Goal: Task Accomplishment & Management: Manage account settings

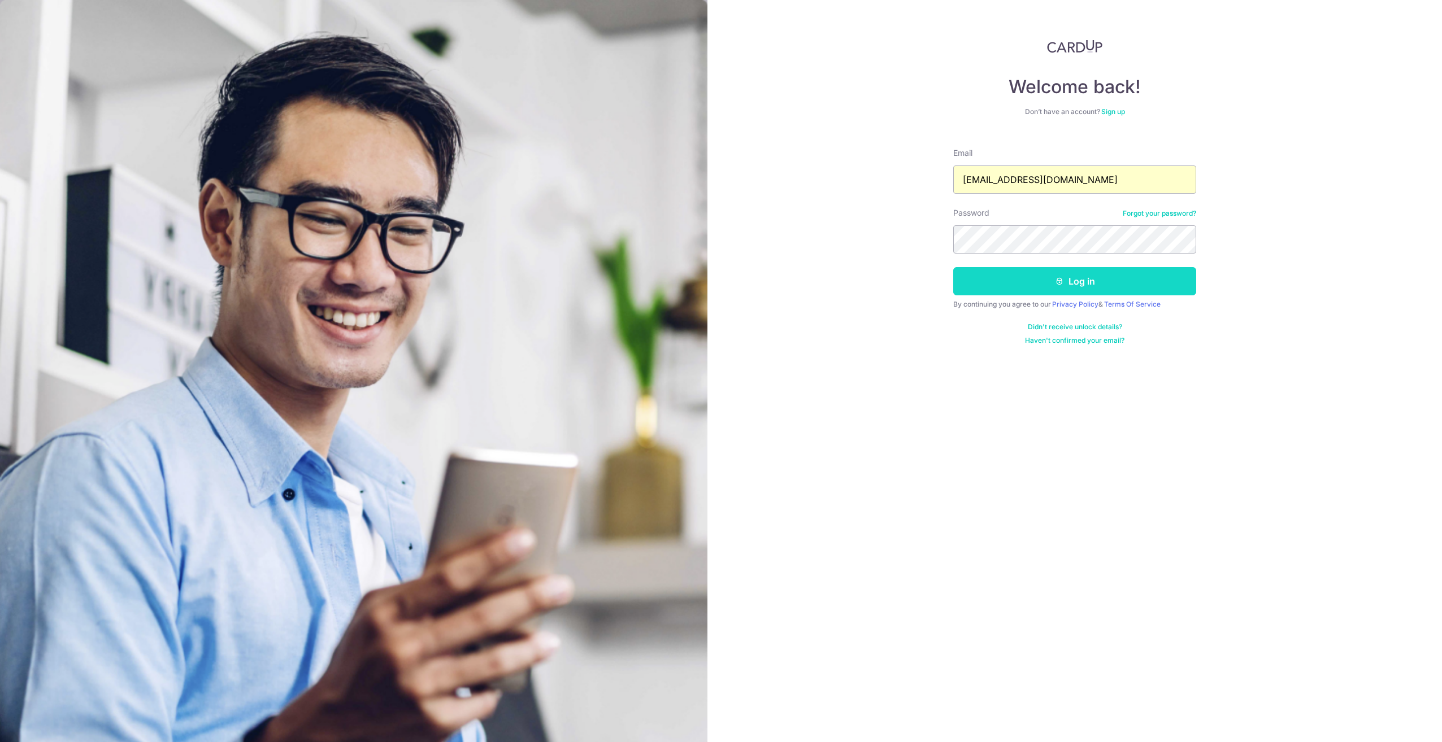
click at [1126, 282] on button "Log in" at bounding box center [1074, 281] width 243 height 28
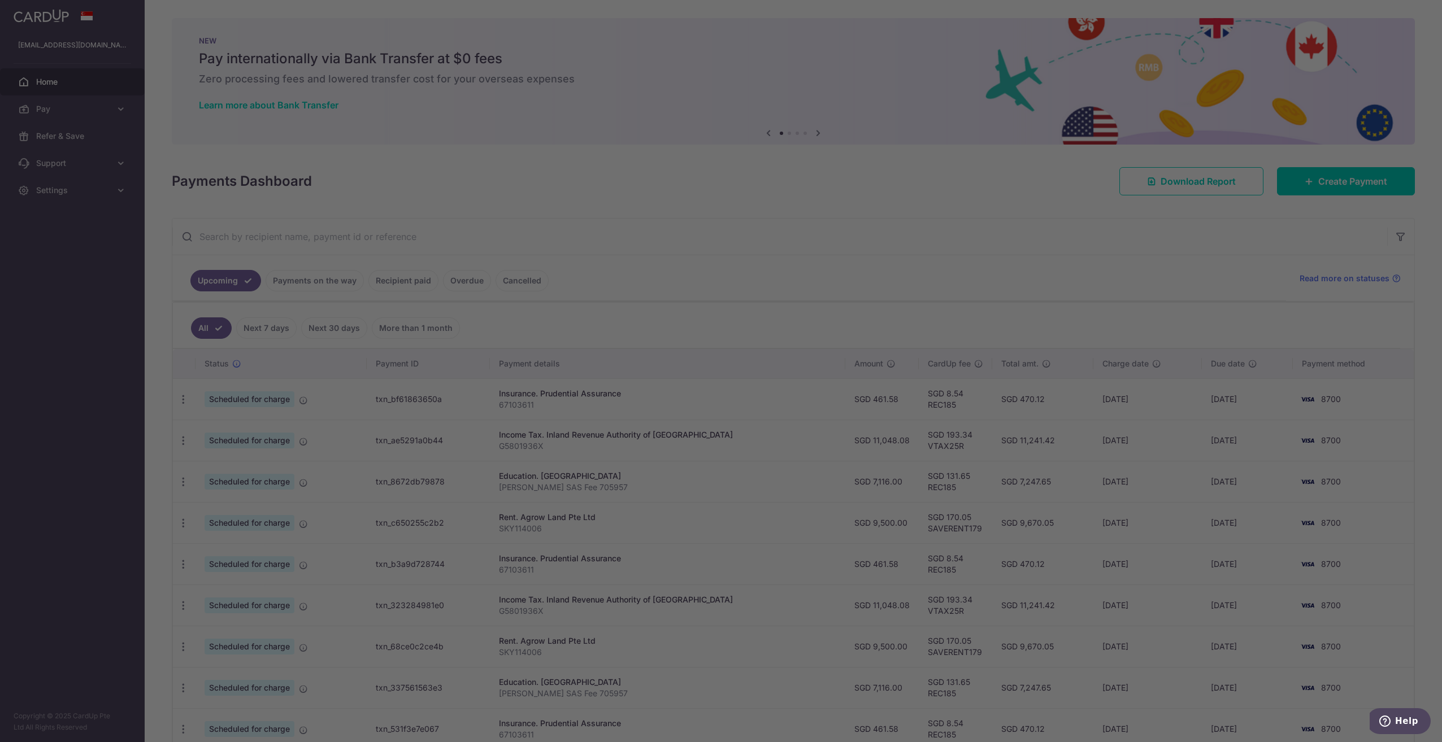
click at [89, 111] on div at bounding box center [728, 375] width 1456 height 750
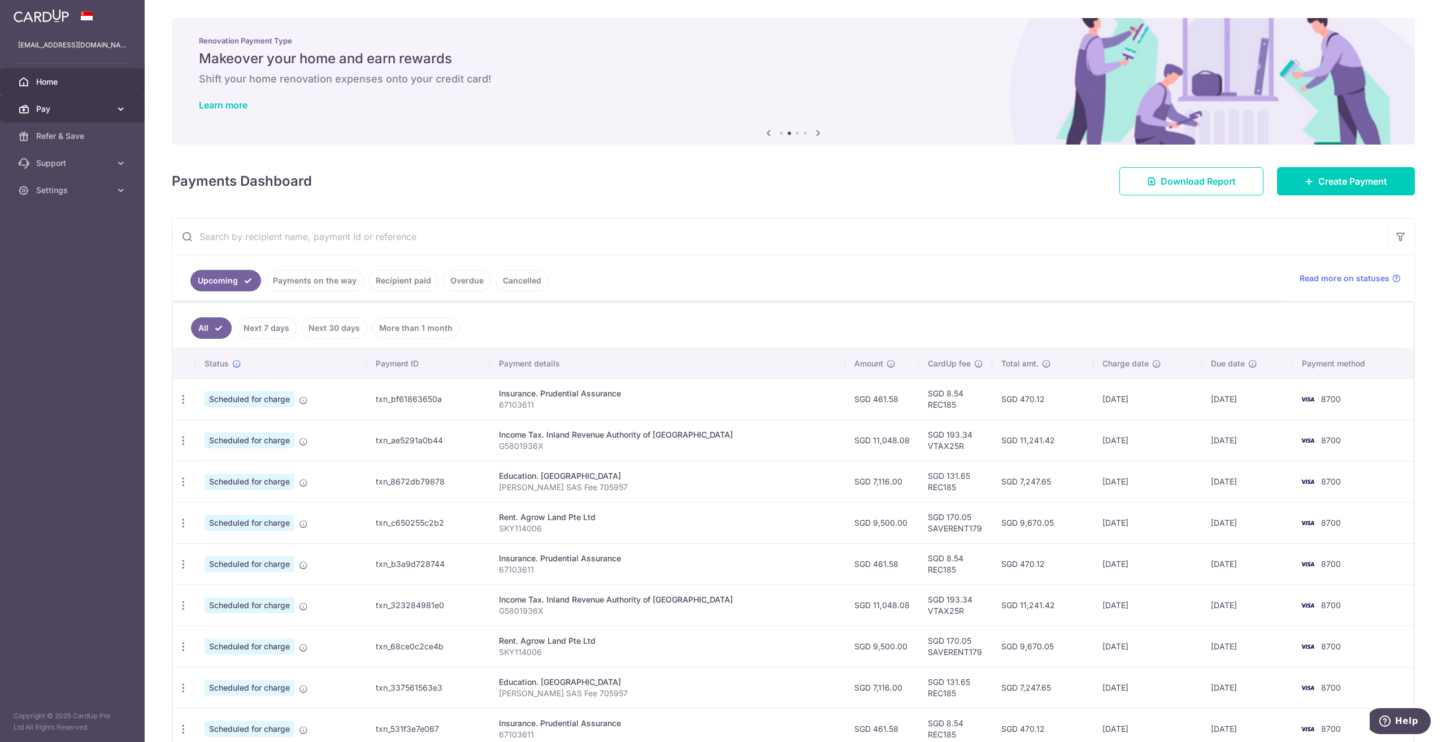
click at [56, 108] on span "Pay" at bounding box center [73, 108] width 75 height 11
click at [51, 191] on span "Cards" at bounding box center [73, 190] width 75 height 11
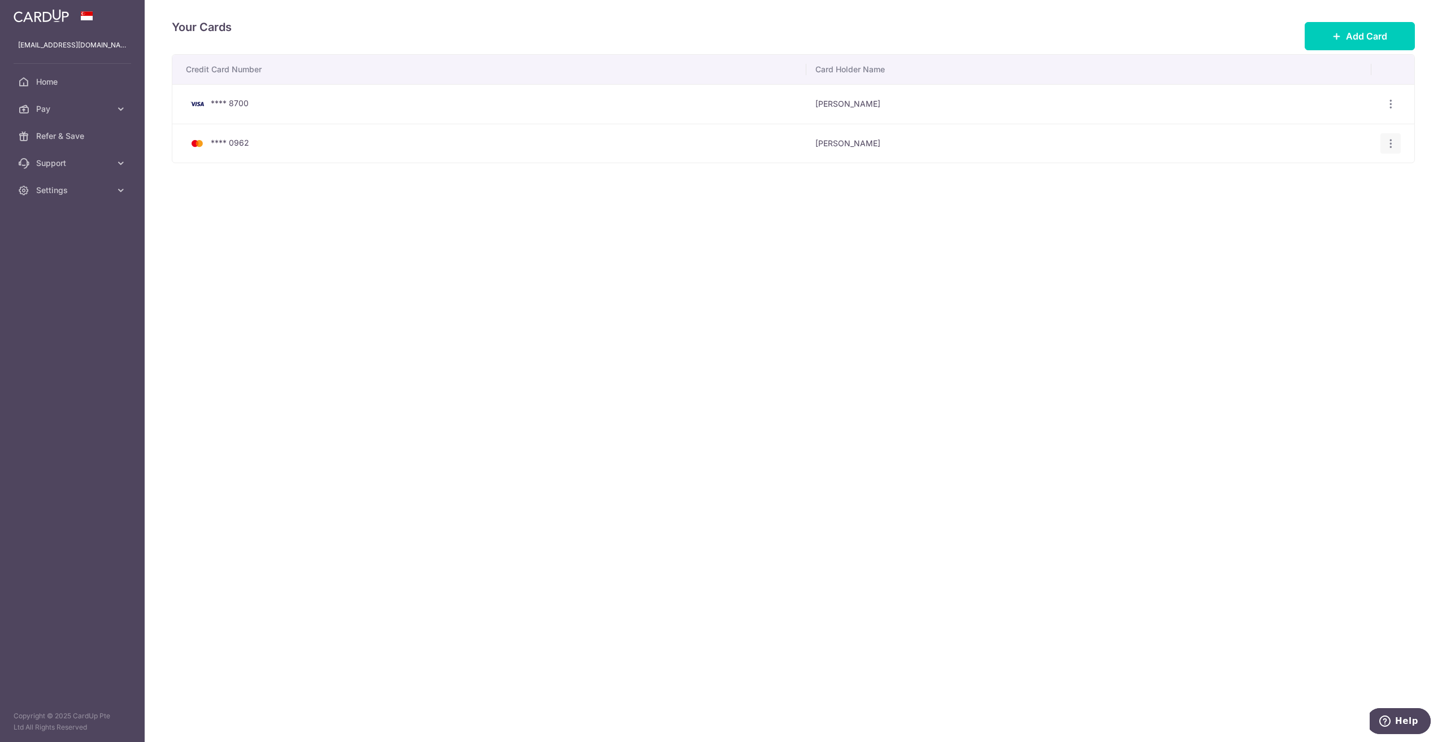
click at [1388, 144] on icon "button" at bounding box center [1390, 144] width 12 height 12
click at [1342, 178] on span "View/Edit" at bounding box center [1352, 175] width 77 height 14
click at [1395, 145] on icon "button" at bounding box center [1390, 144] width 12 height 12
click at [1330, 179] on span "View/Edit" at bounding box center [1352, 175] width 77 height 14
click at [67, 84] on span "Home" at bounding box center [73, 81] width 75 height 11
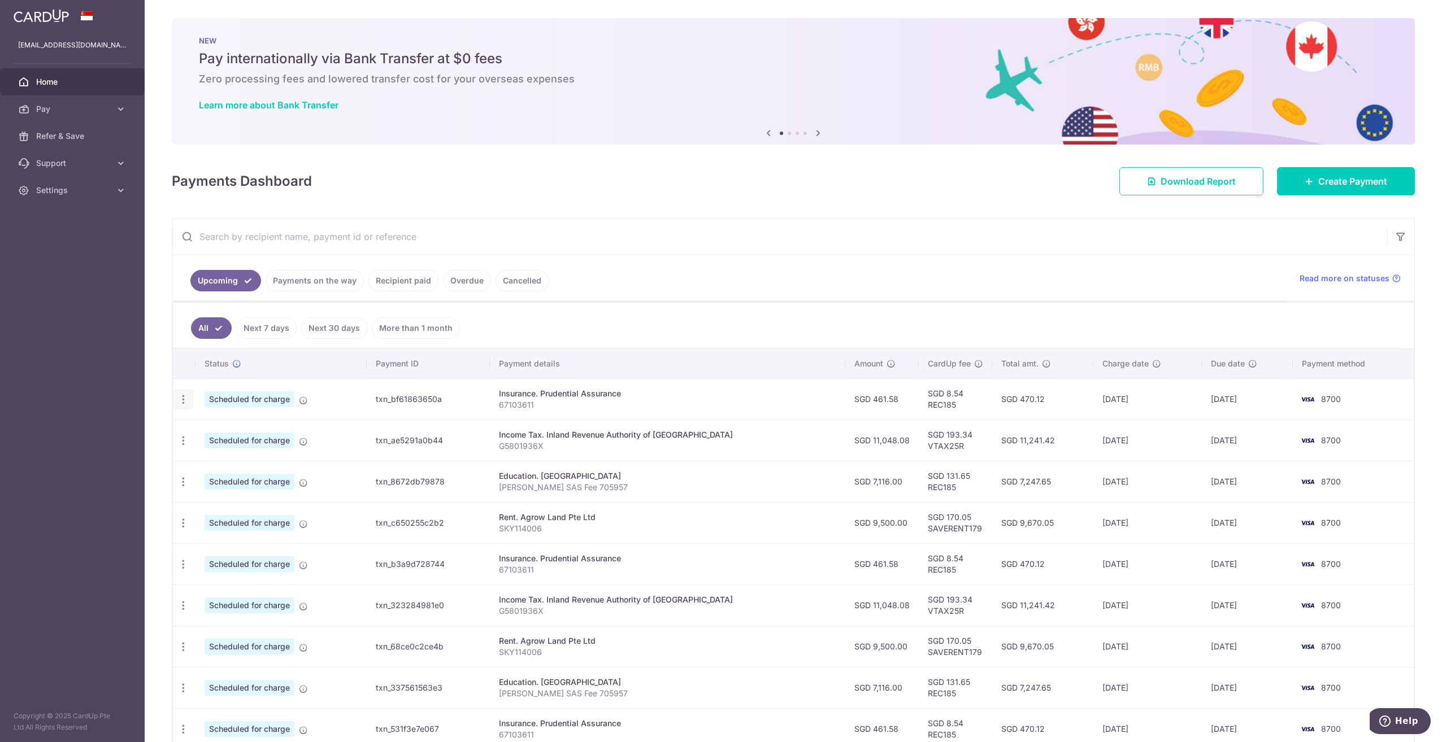
click at [183, 402] on icon "button" at bounding box center [183, 400] width 12 height 12
click at [225, 433] on span "Update payment" at bounding box center [243, 431] width 77 height 14
radio input "true"
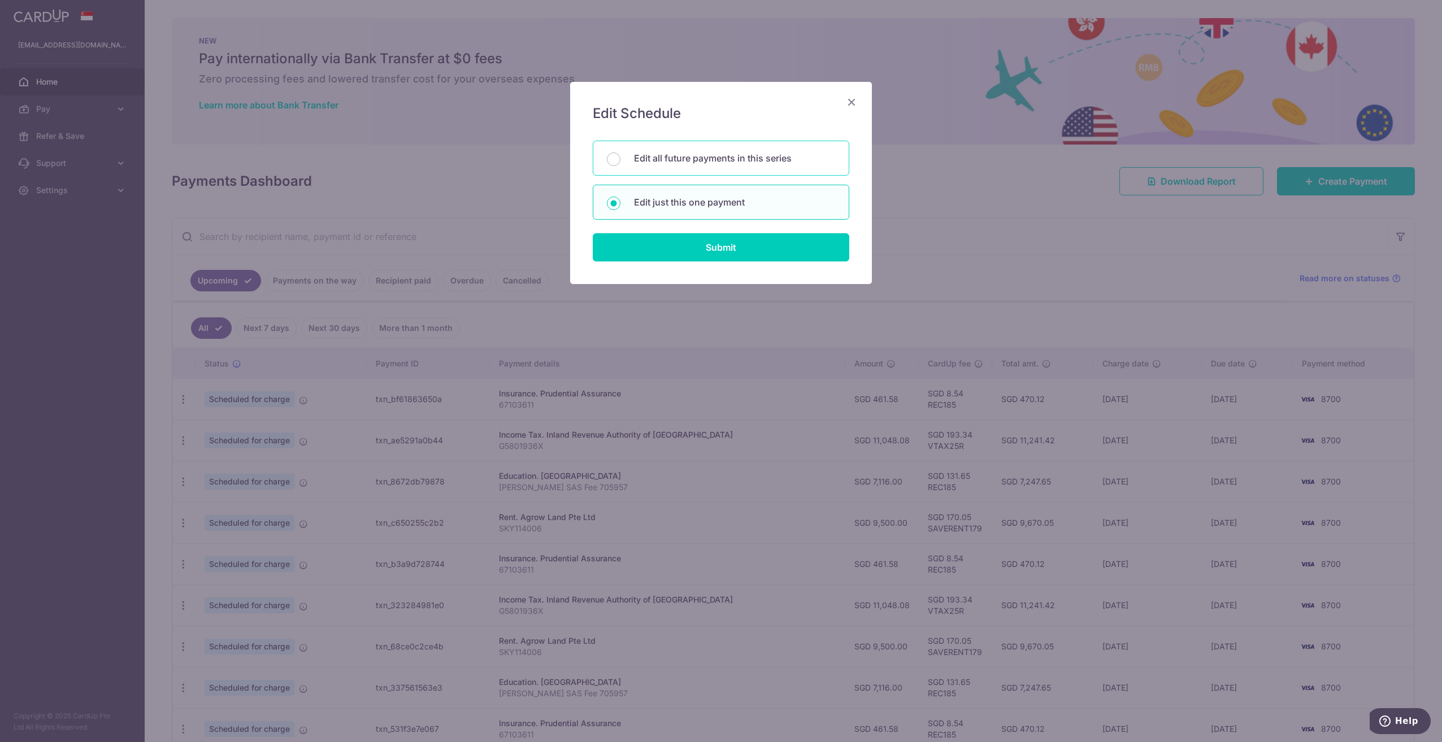
click at [687, 157] on p "Edit all future payments in this series" at bounding box center [734, 158] width 201 height 14
click at [620, 157] on input "Edit all future payments in this series" at bounding box center [614, 160] width 14 height 14
radio input "true"
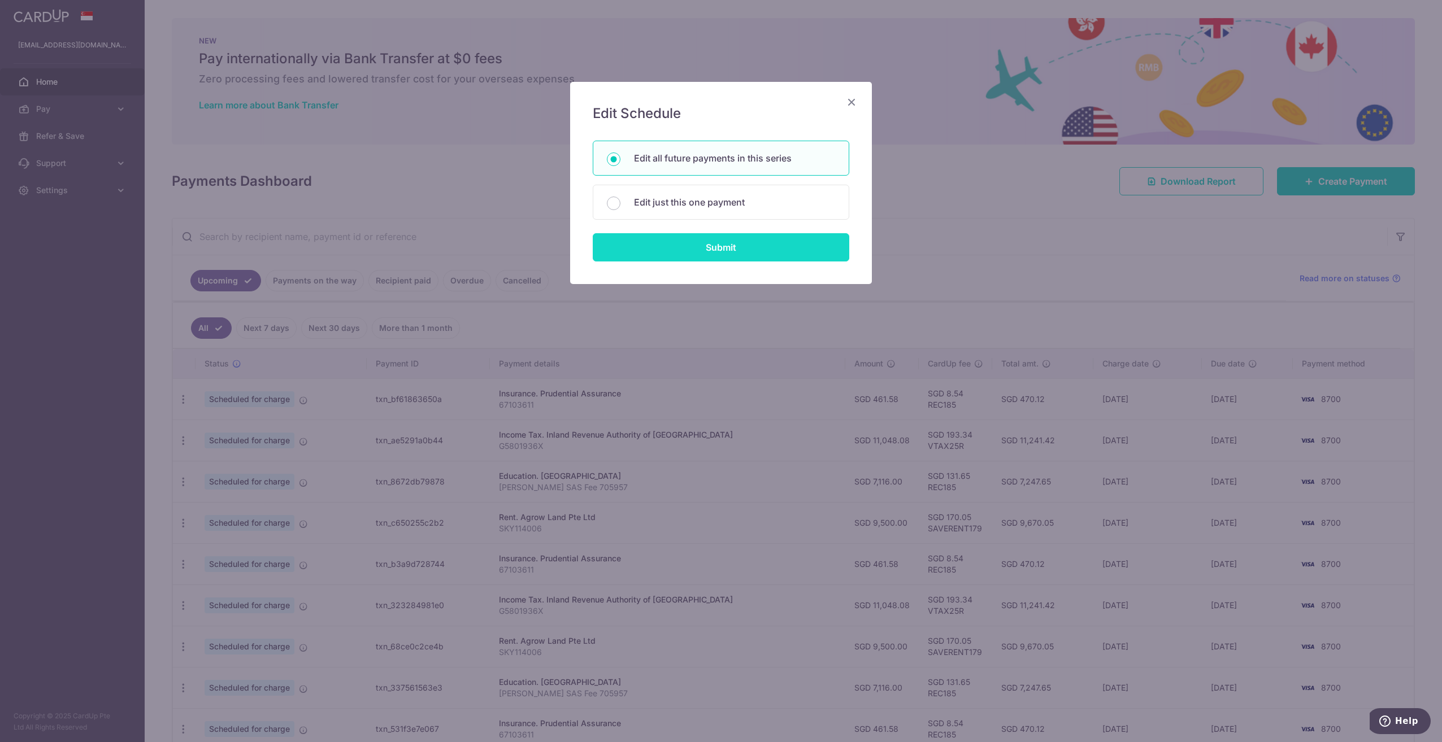
click at [699, 242] on input "Submit" at bounding box center [721, 247] width 256 height 28
radio input "true"
type input "461.58"
type input "67103611"
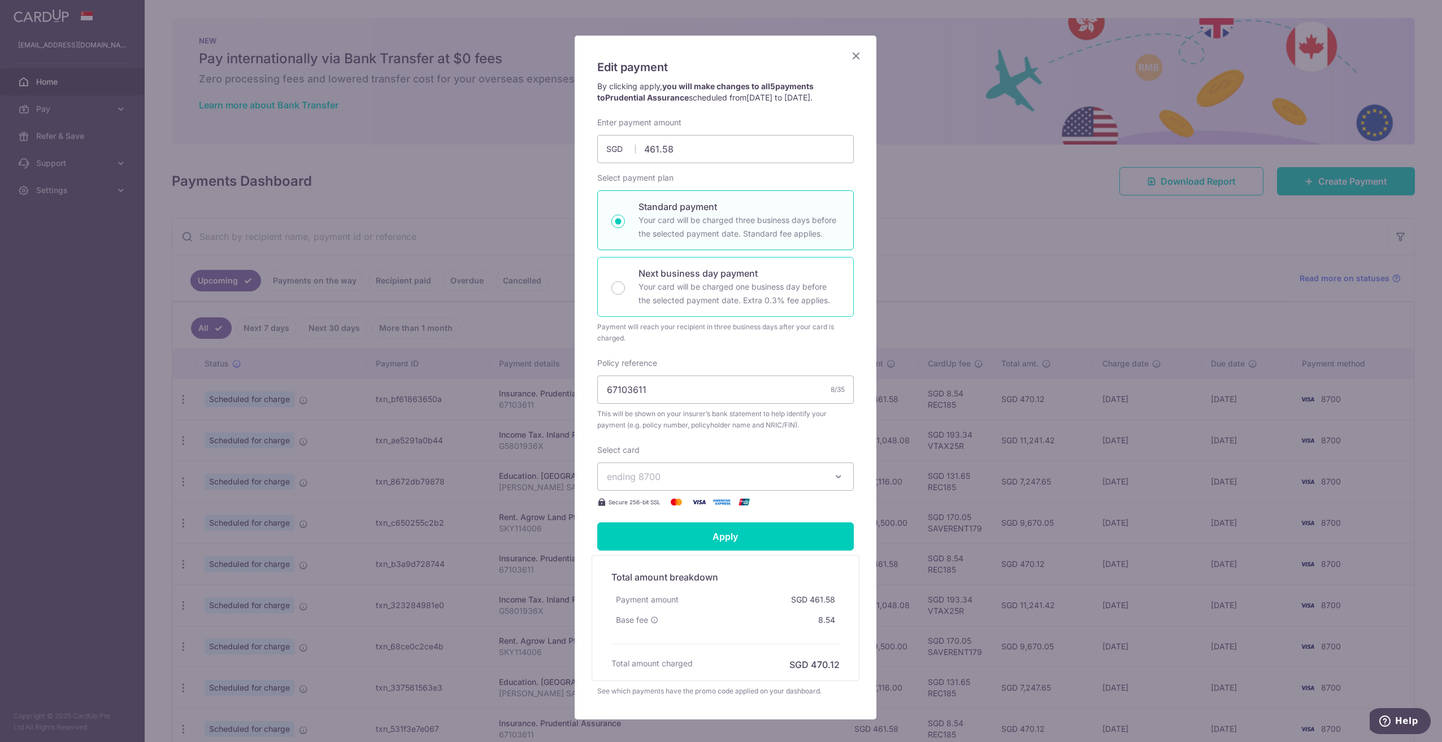
scroll to position [106, 0]
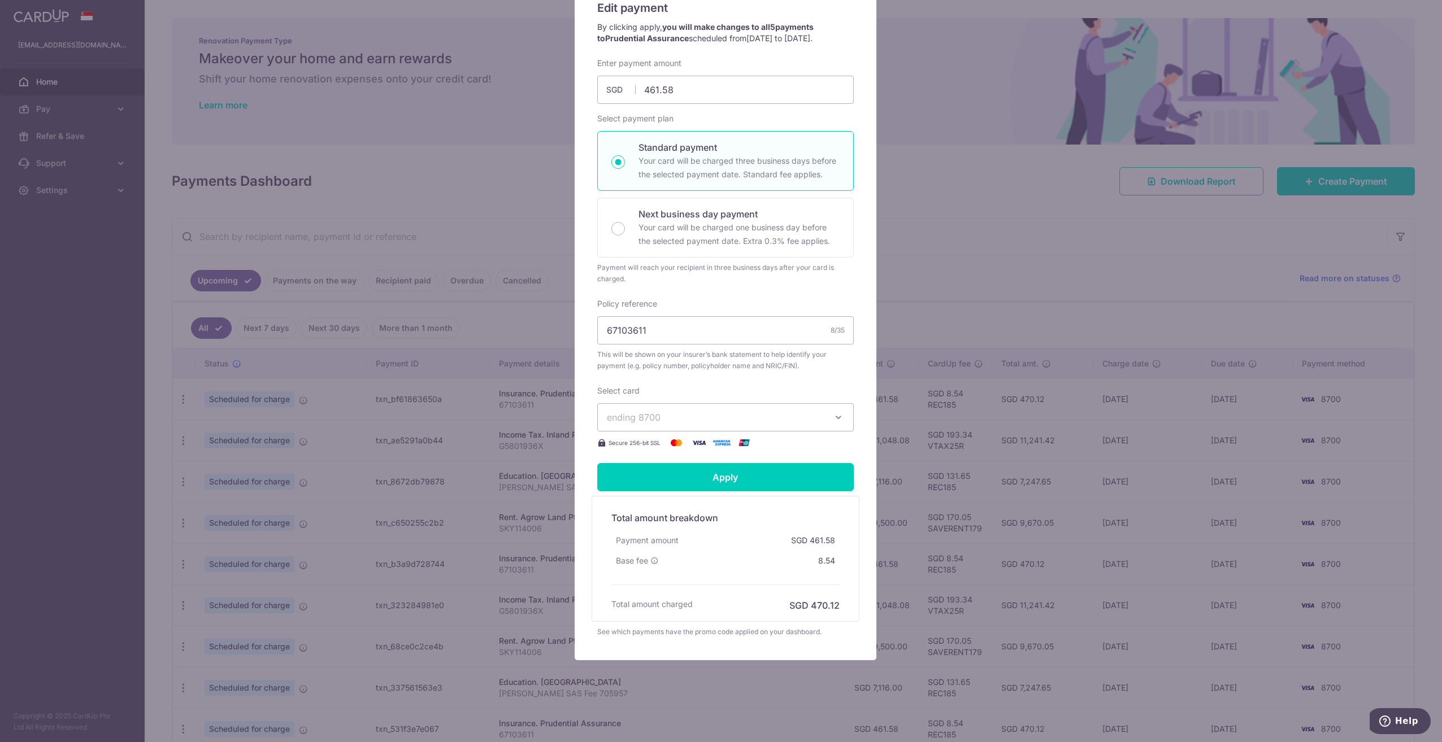
click at [809, 413] on span "ending 8700" at bounding box center [715, 418] width 217 height 14
click at [679, 495] on span "**** 0962" at bounding box center [725, 498] width 237 height 14
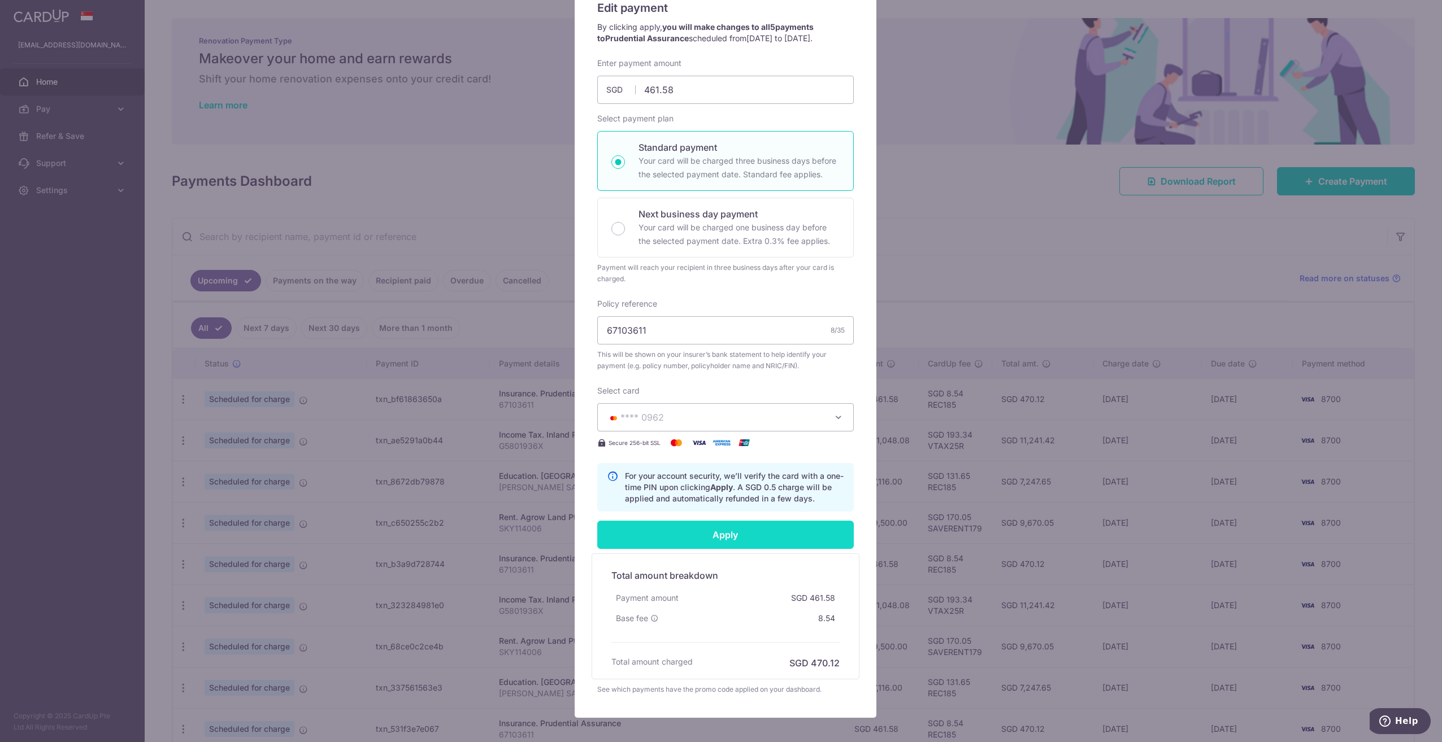
click at [713, 535] on input "Apply" at bounding box center [725, 535] width 256 height 28
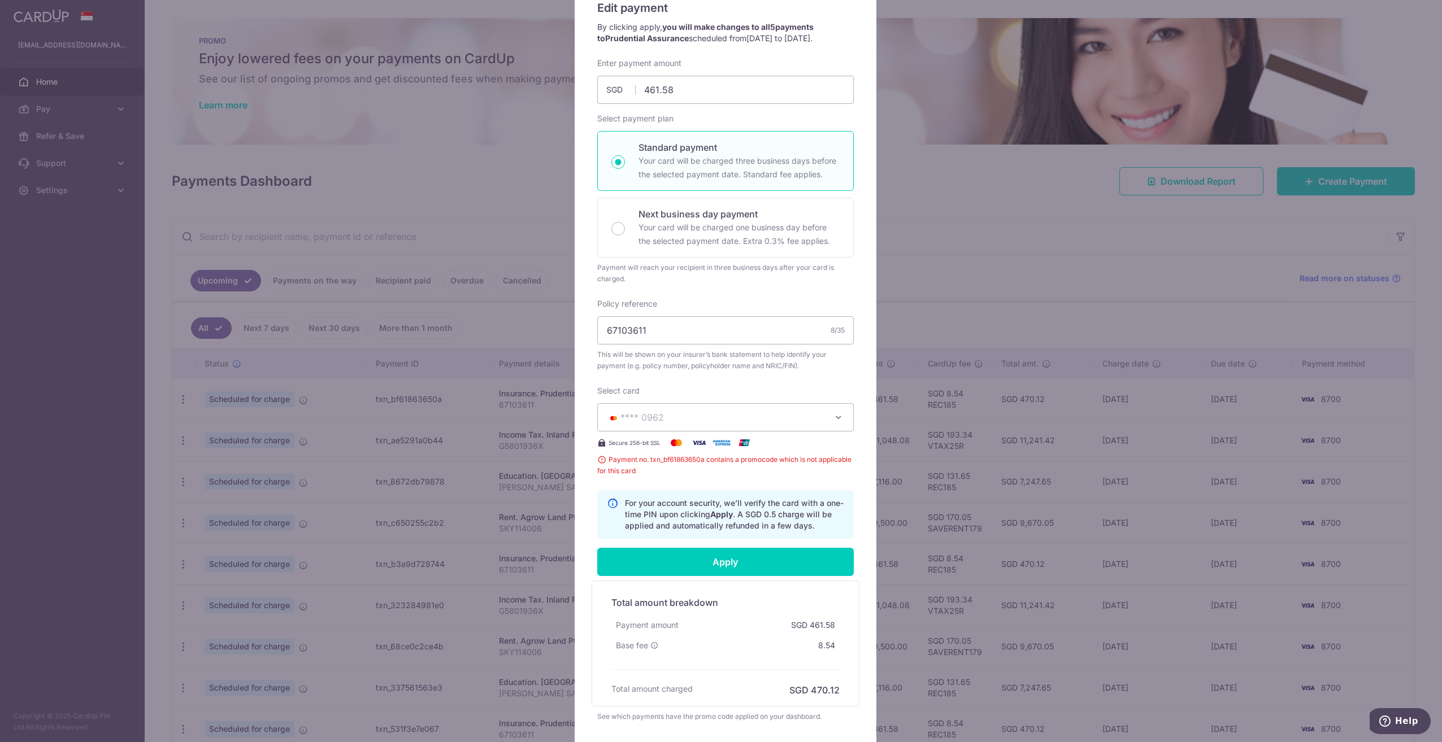
click at [956, 67] on div "Edit payment By clicking apply, you will make changes to all 5 payments to Prud…" at bounding box center [721, 371] width 1442 height 742
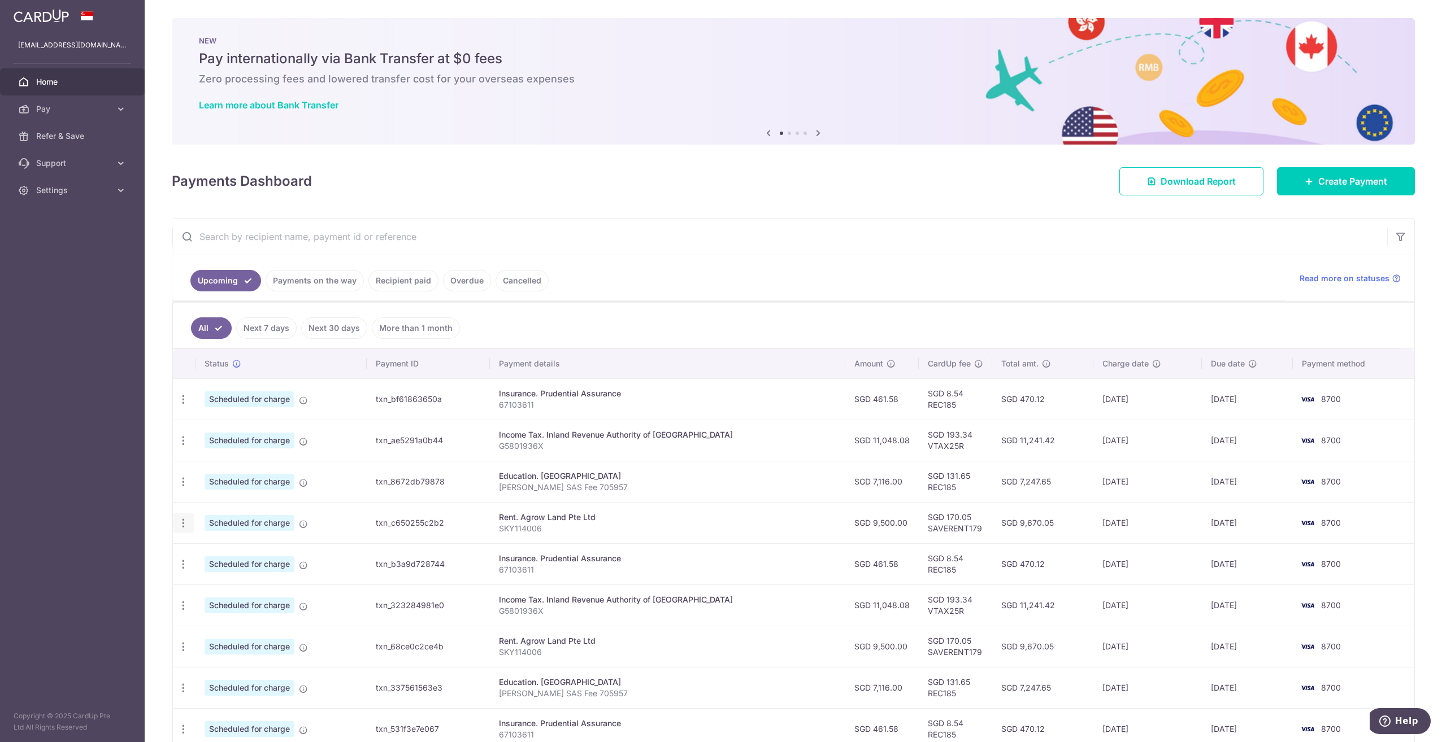
click at [180, 522] on icon "button" at bounding box center [183, 523] width 12 height 12
click at [238, 556] on span "Update payment" at bounding box center [243, 554] width 77 height 14
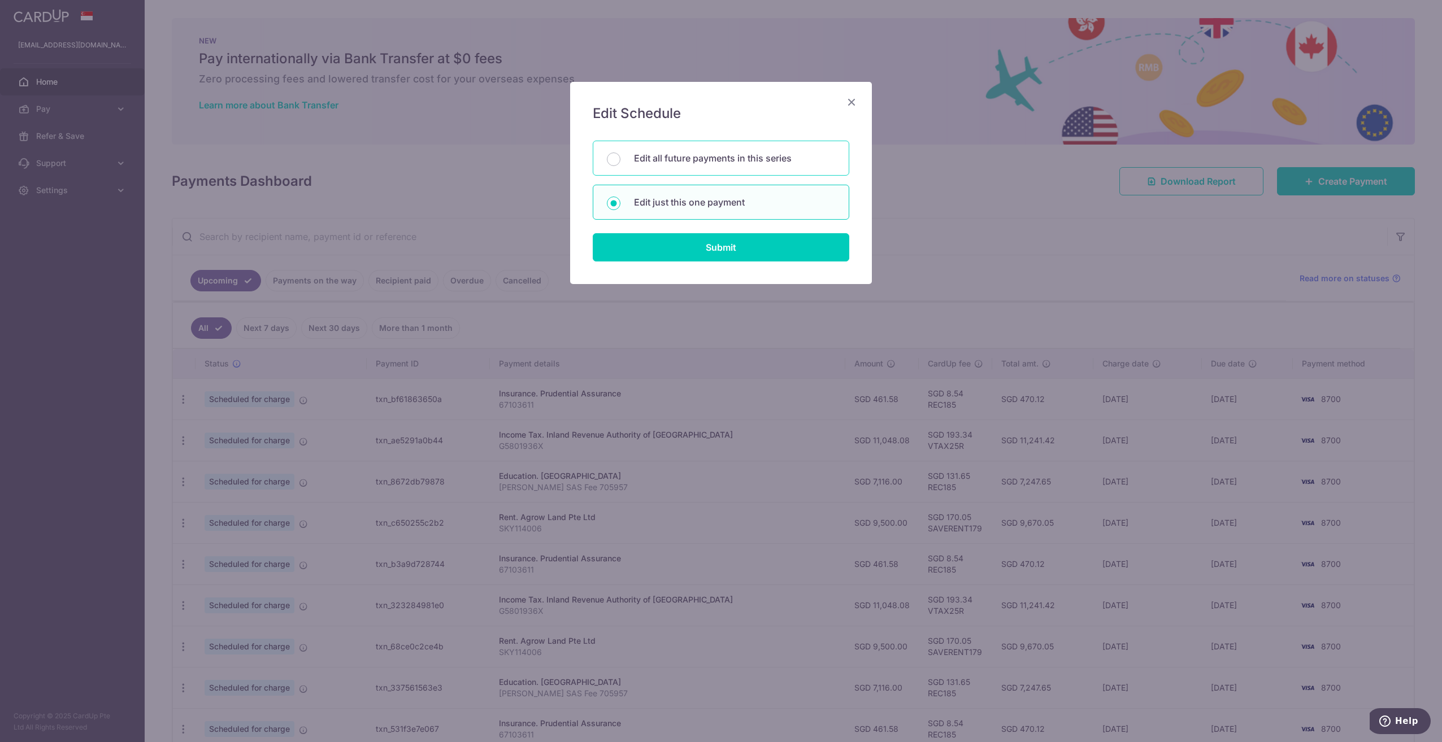
click at [698, 169] on div "Edit all future payments in this series" at bounding box center [721, 158] width 256 height 35
radio input "true"
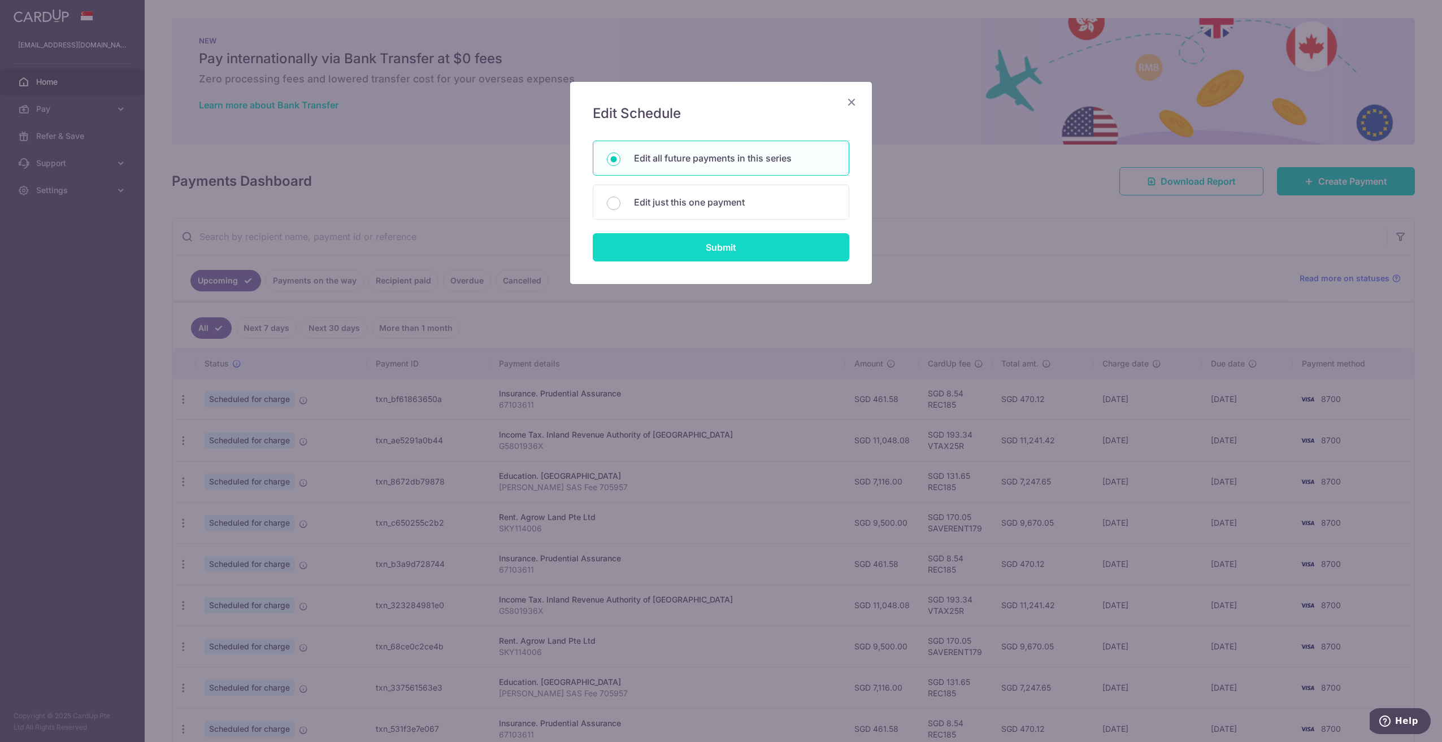
click at [696, 243] on input "Submit" at bounding box center [721, 247] width 256 height 28
radio input "true"
type input "9,500.00"
type input "SKY114006"
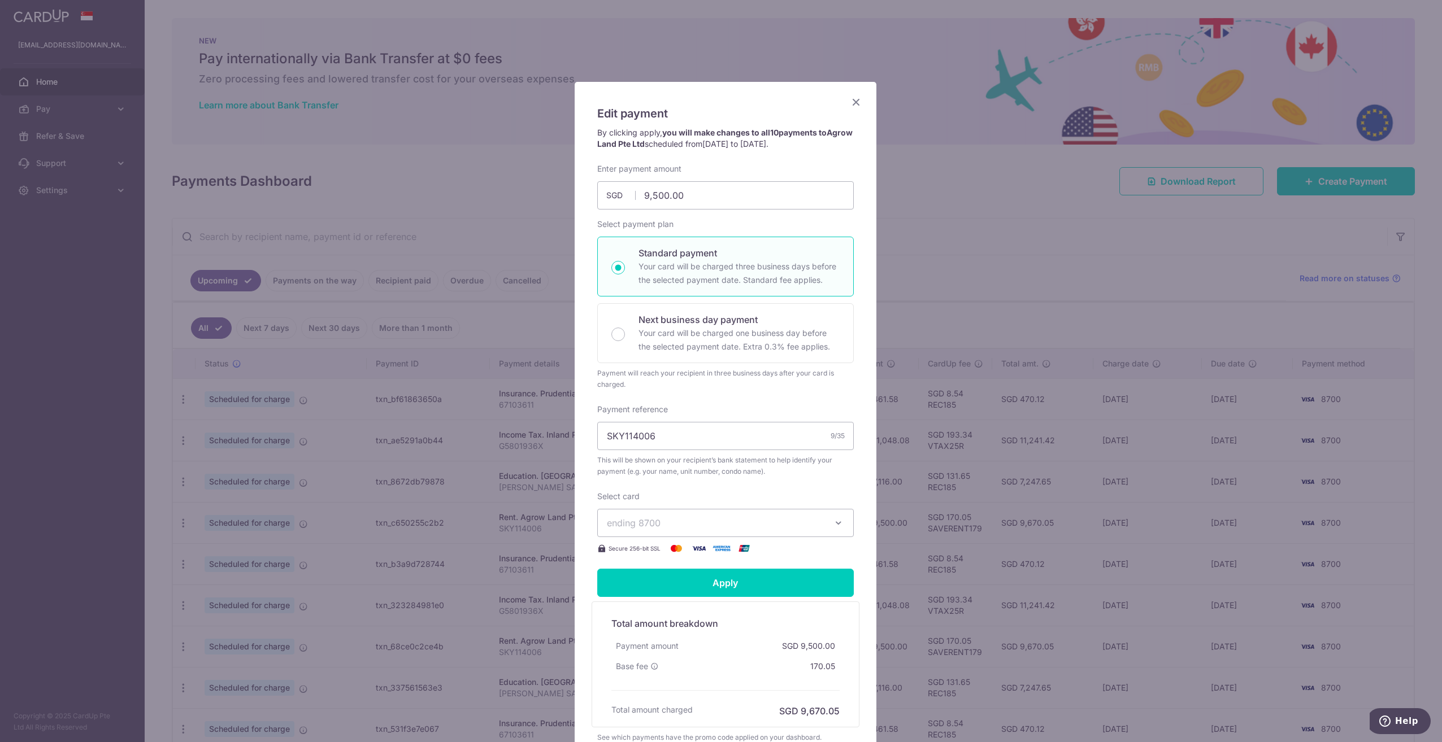
click at [708, 520] on span "ending 8700" at bounding box center [715, 523] width 217 height 14
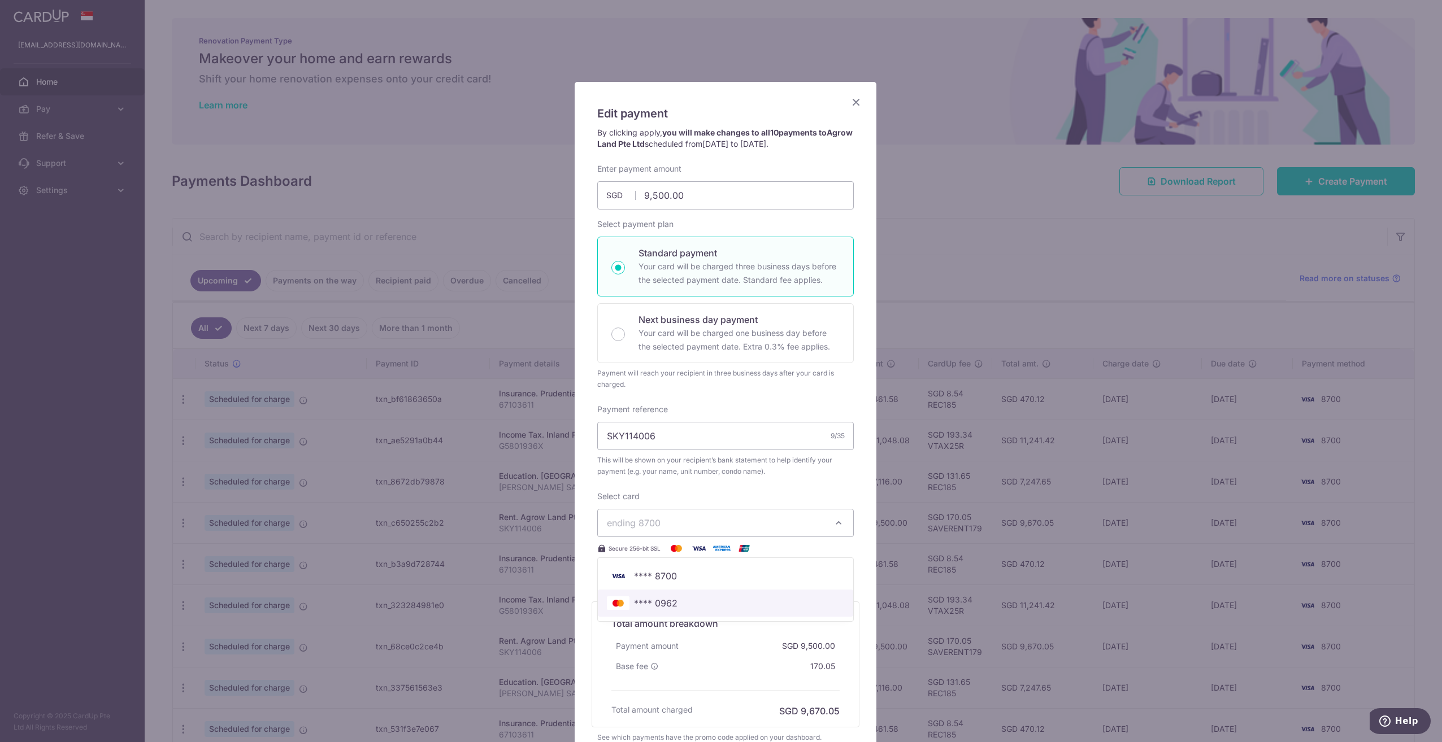
click at [660, 602] on span "**** 0962" at bounding box center [655, 603] width 43 height 14
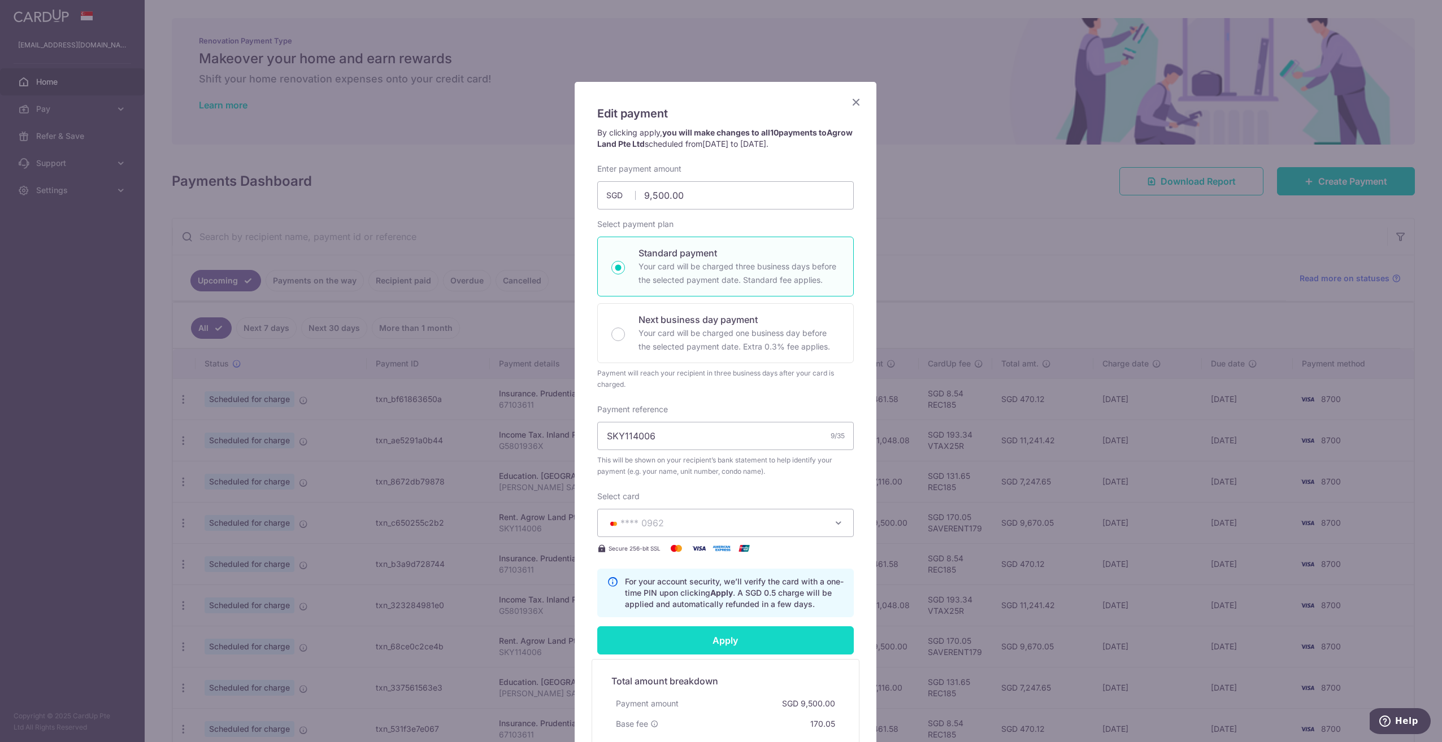
scroll to position [163, 0]
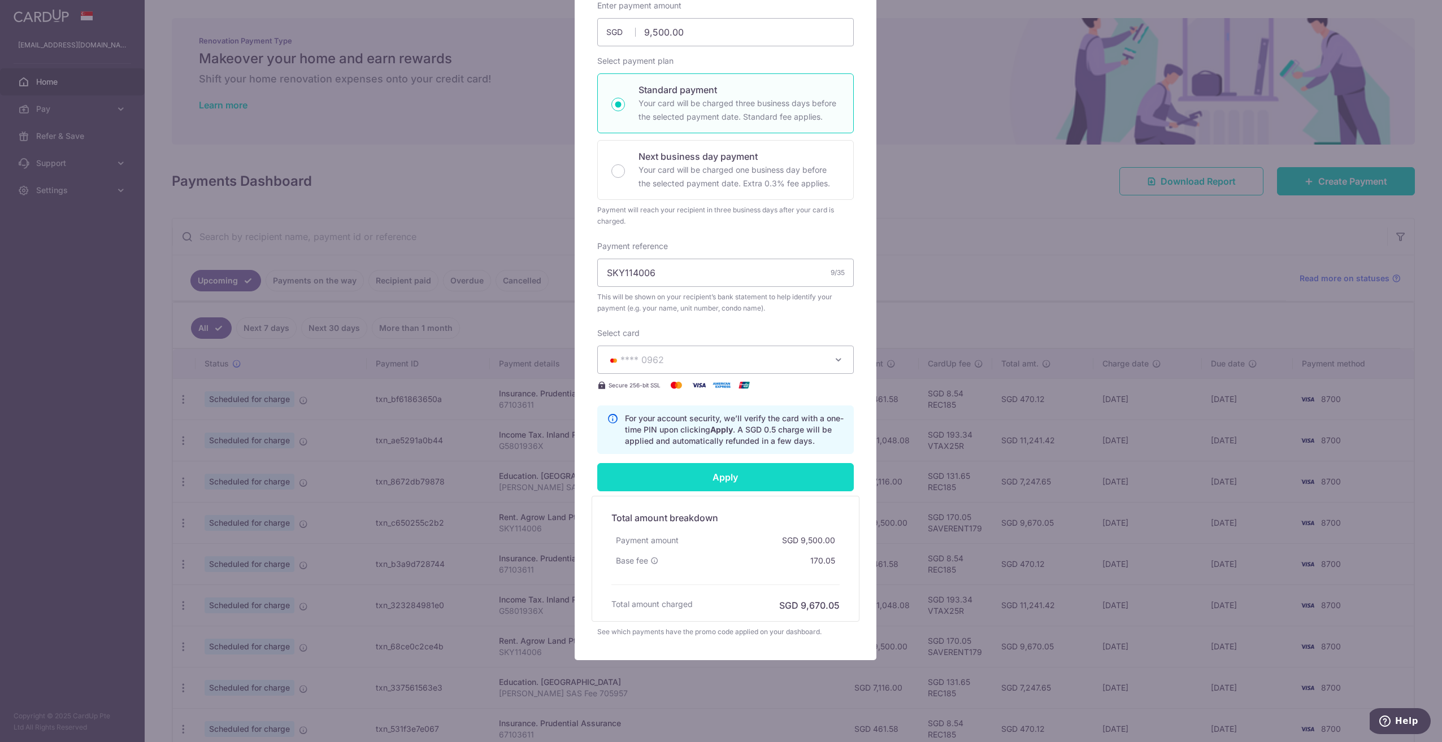
click at [740, 482] on input "Apply" at bounding box center [725, 477] width 256 height 28
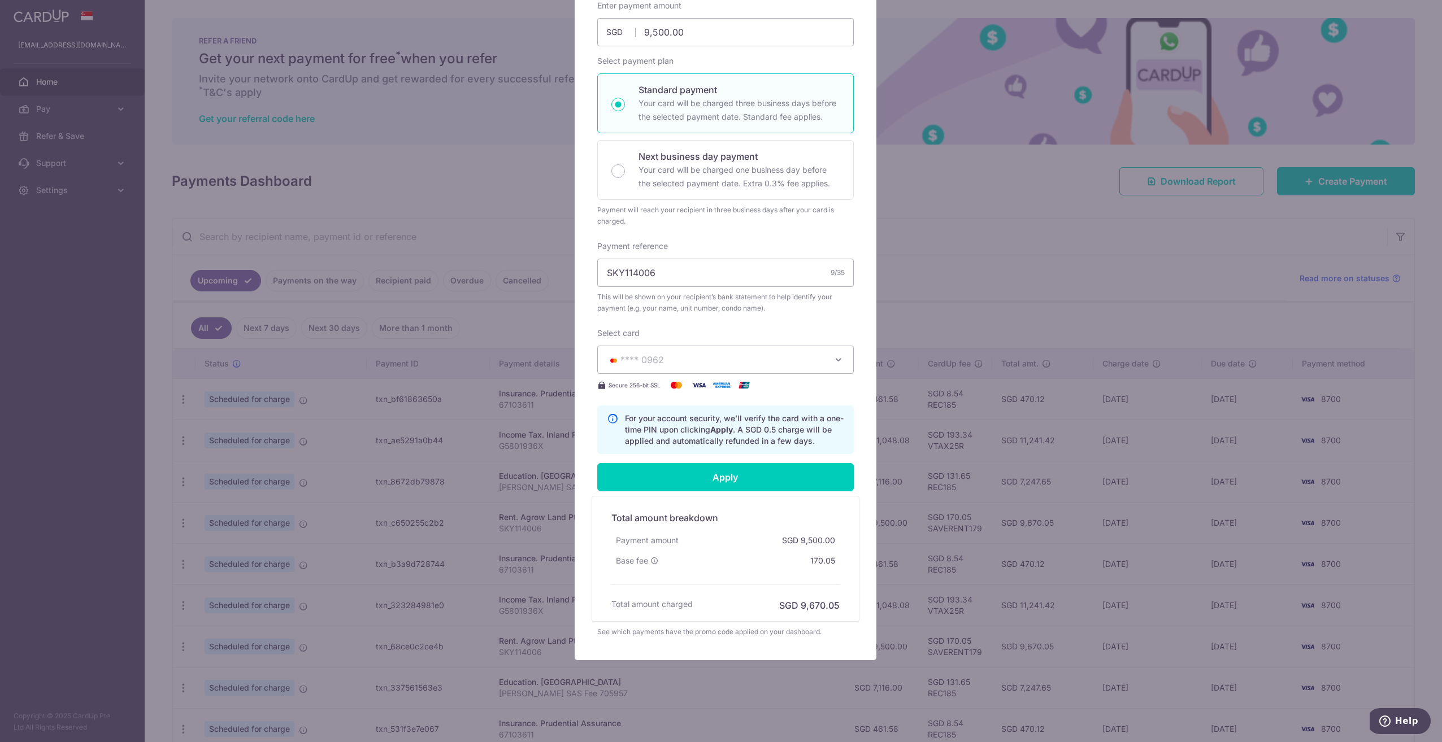
type input "Successfully Applied"
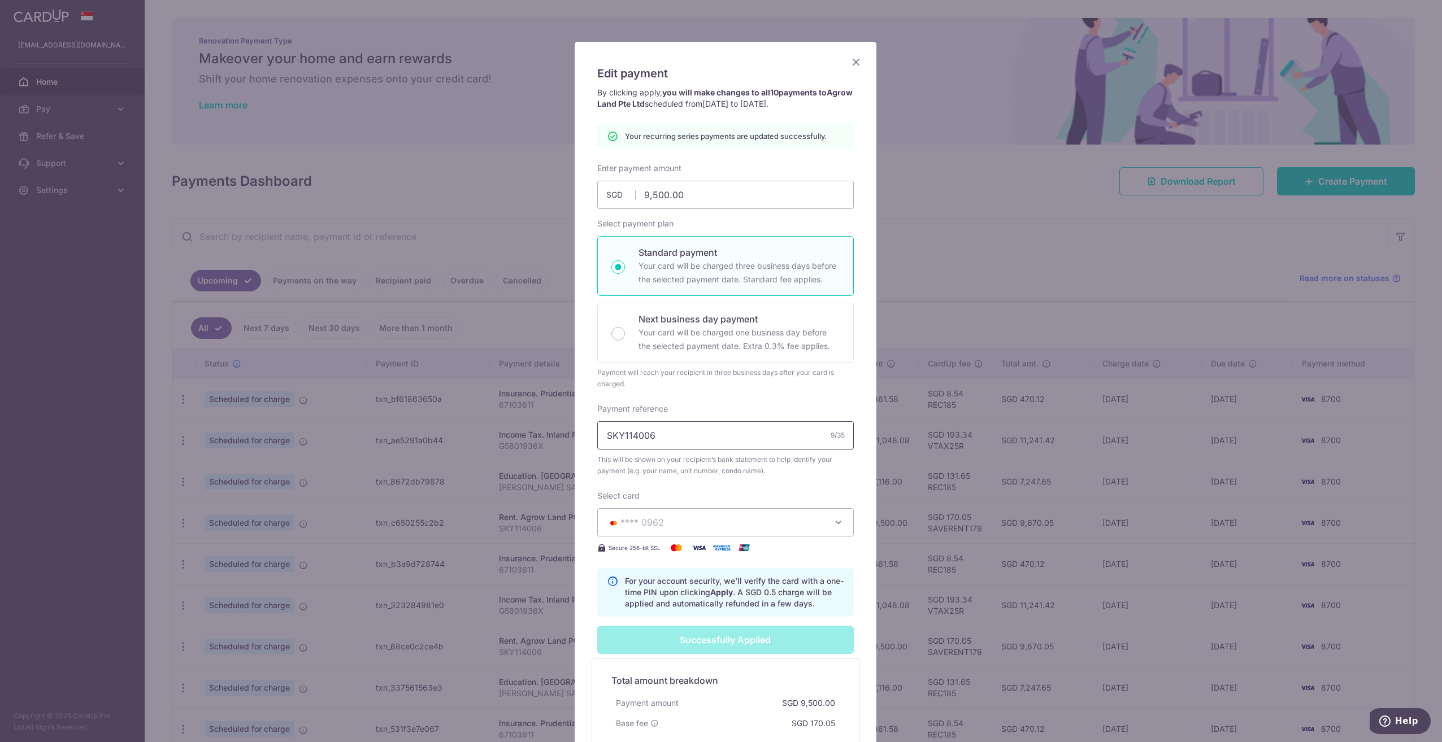
scroll to position [33, 0]
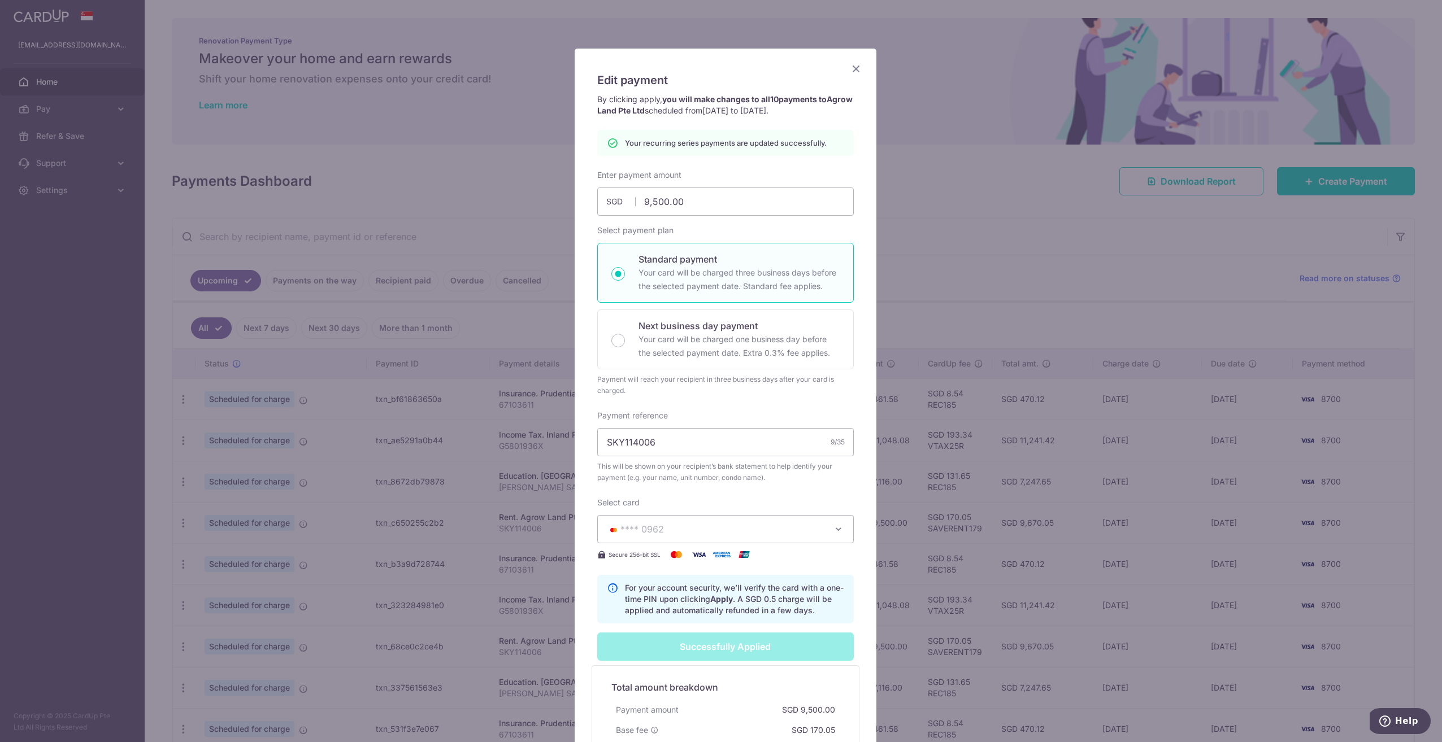
click at [851, 67] on icon "Close" at bounding box center [856, 69] width 14 height 14
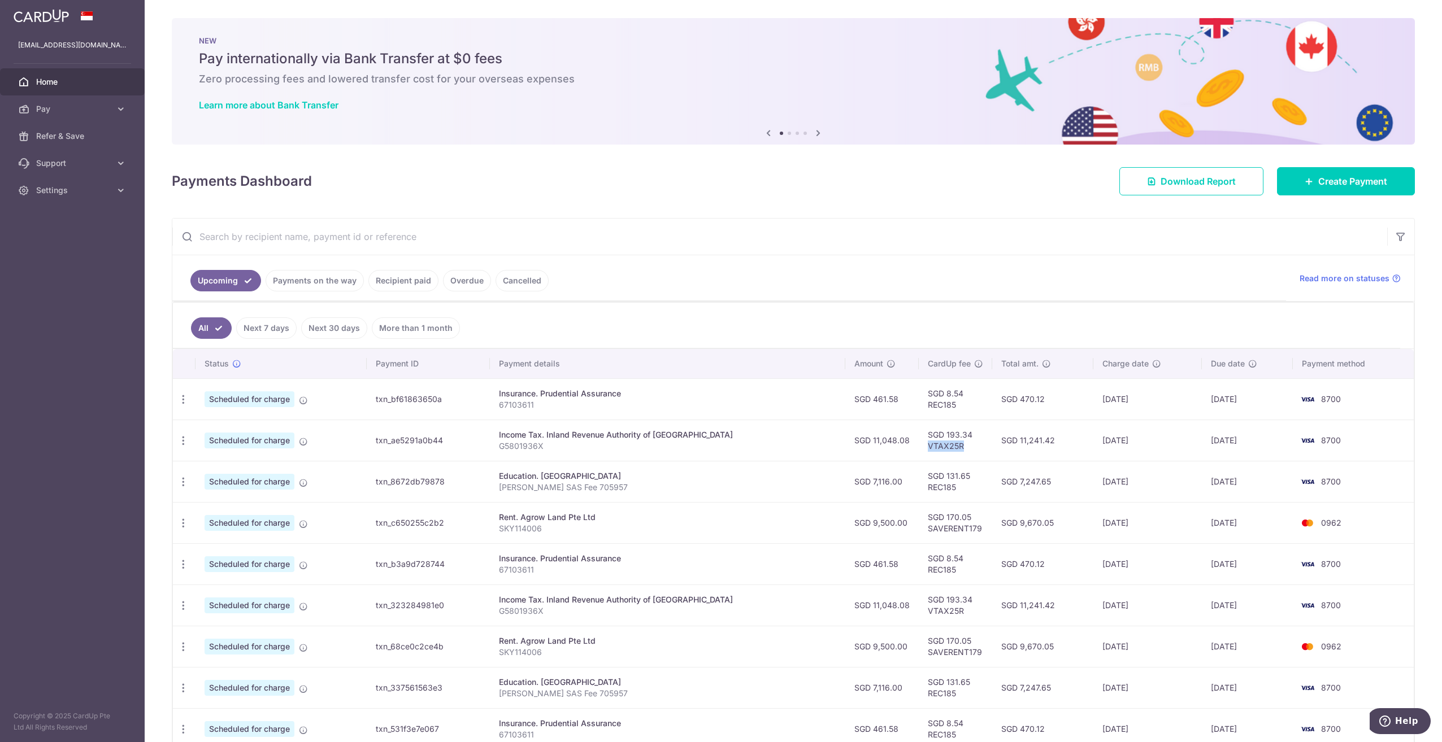
drag, startPoint x: 906, startPoint y: 448, endPoint x: 937, endPoint y: 446, distance: 31.1
click at [937, 446] on td "SGD 193.34 VTAX25R" at bounding box center [954, 440] width 73 height 41
copy td "VTAX25R"
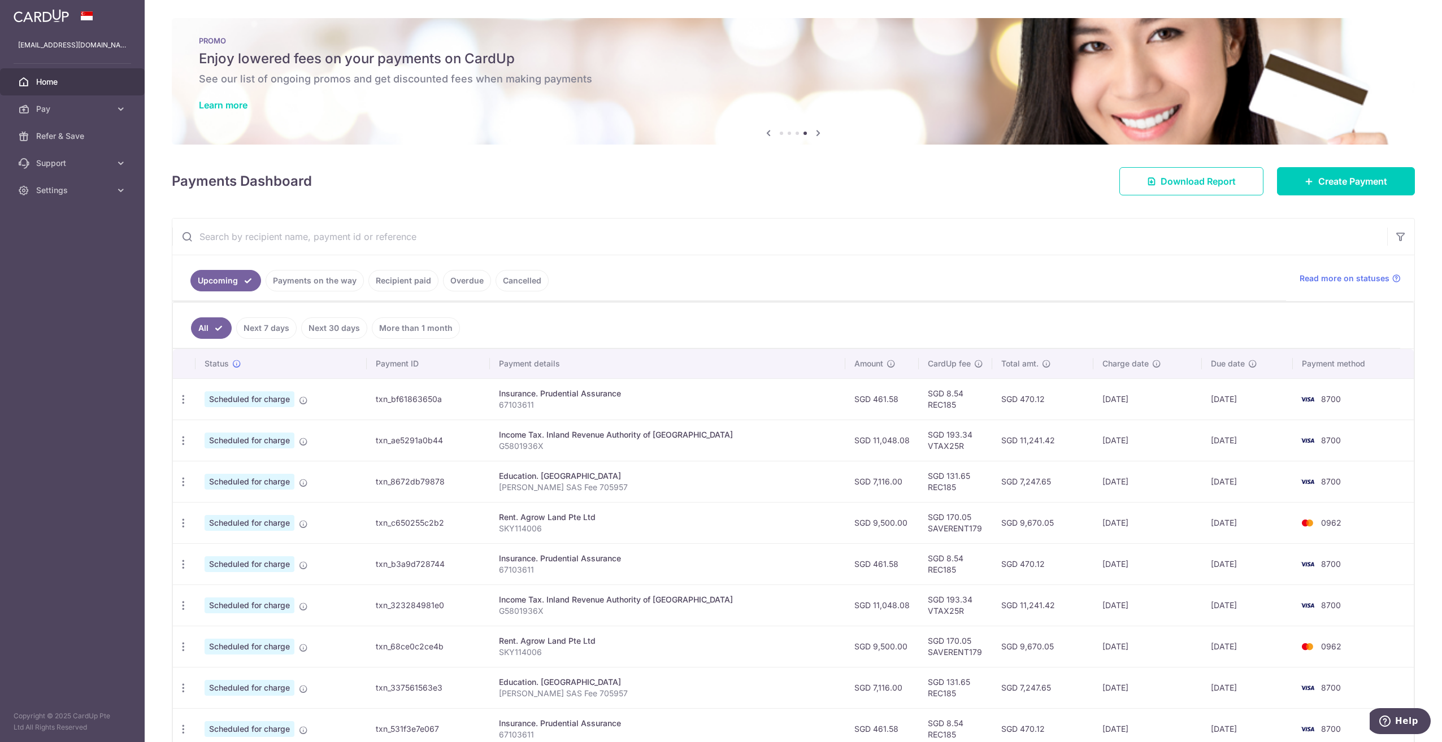
click at [893, 286] on ul "Upcoming Payments on the way Recipient paid Overdue Cancelled" at bounding box center [728, 278] width 1113 height 46
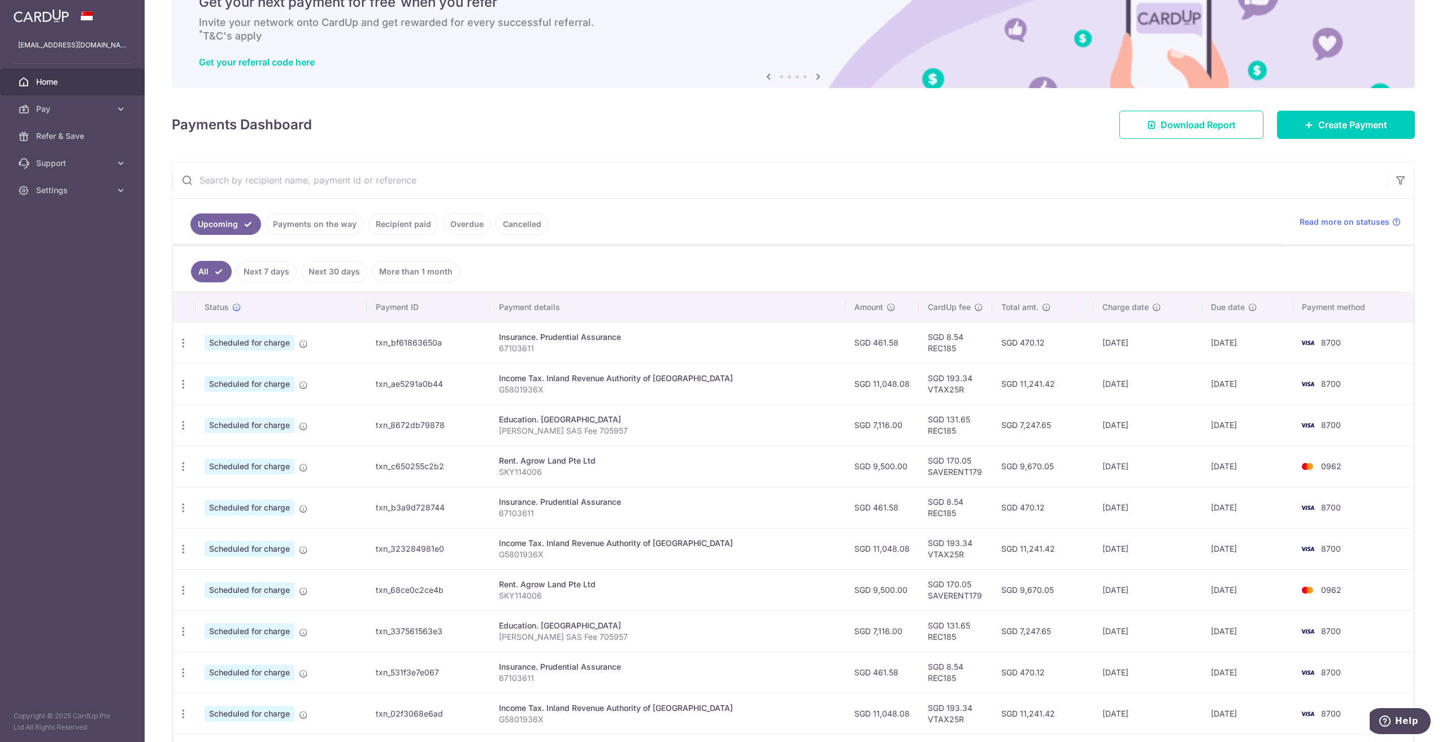
scroll to position [113, 0]
